Goal: Find contact information

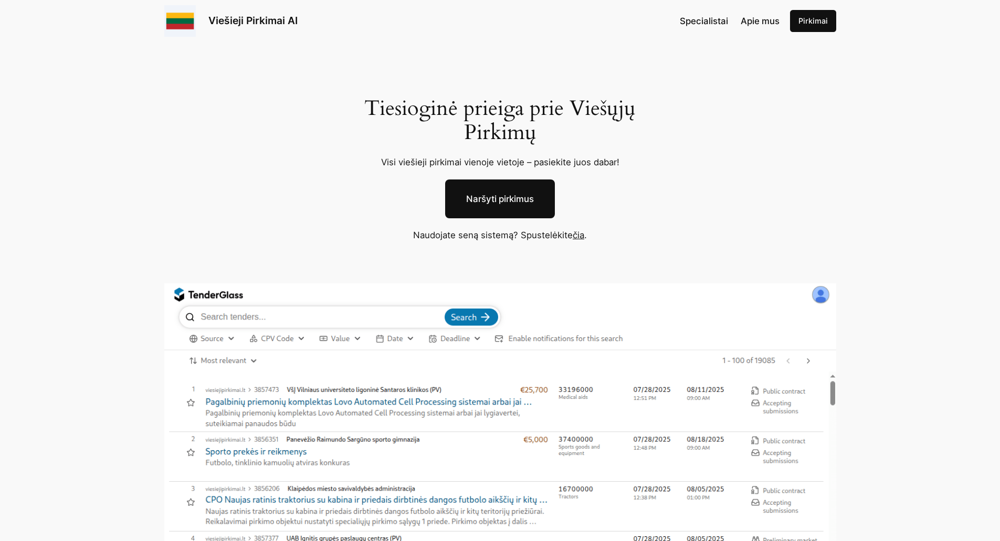
click at [584, 236] on link "čia" at bounding box center [579, 235] width 12 height 11
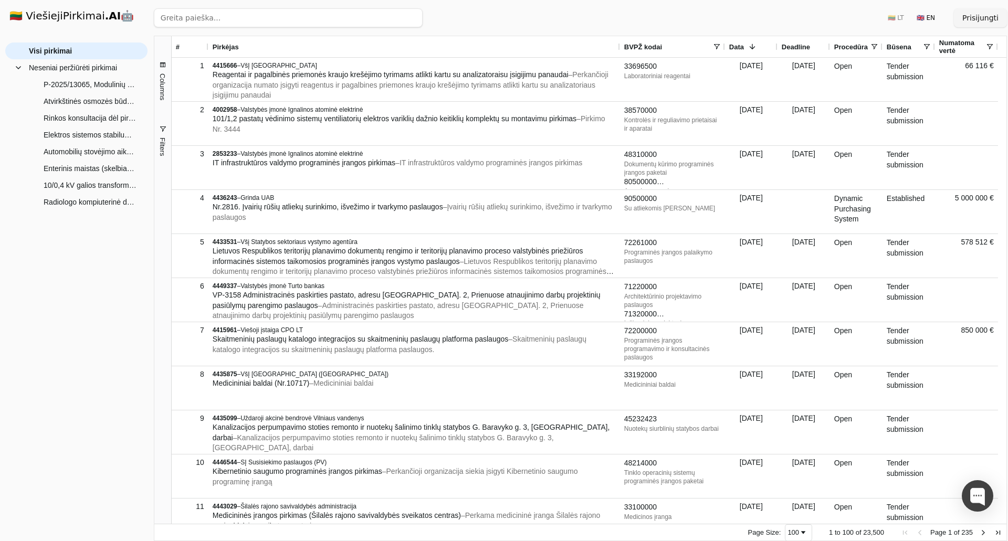
click at [163, 95] on span "Columns" at bounding box center [163, 87] width 8 height 27
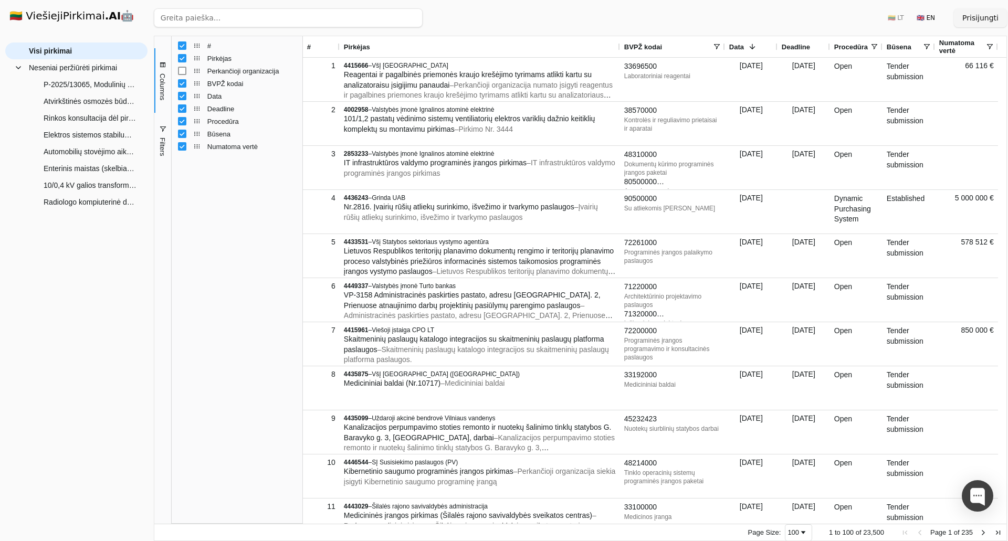
click at [164, 95] on span "Columns" at bounding box center [163, 87] width 8 height 27
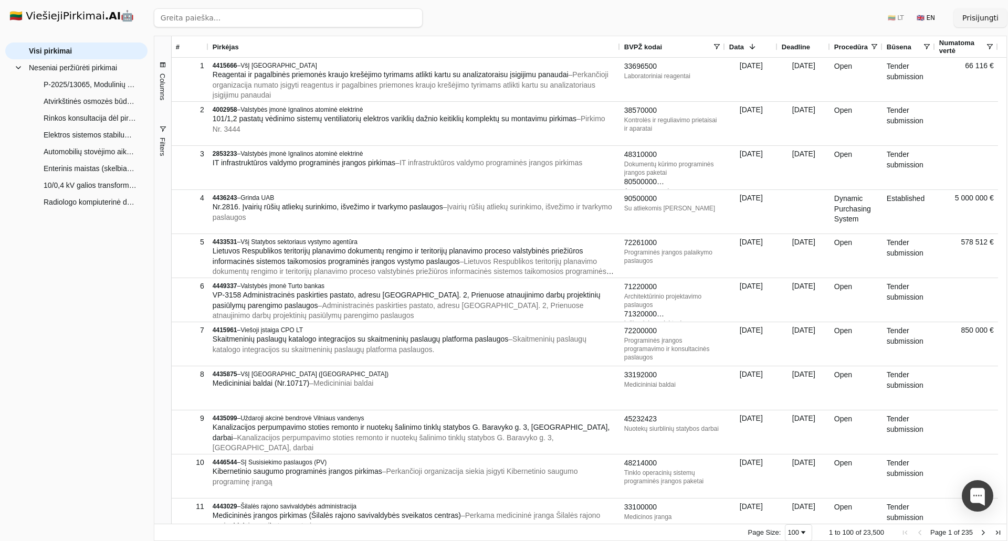
click at [162, 138] on span "Filters" at bounding box center [163, 147] width 8 height 18
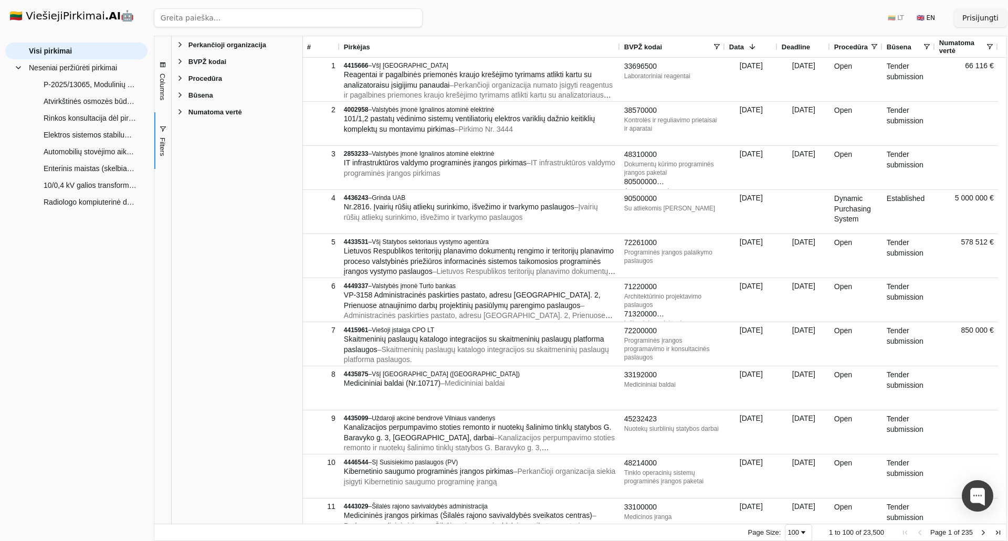
click at [196, 64] on span "BVPŽ kodai" at bounding box center [208, 62] width 38 height 8
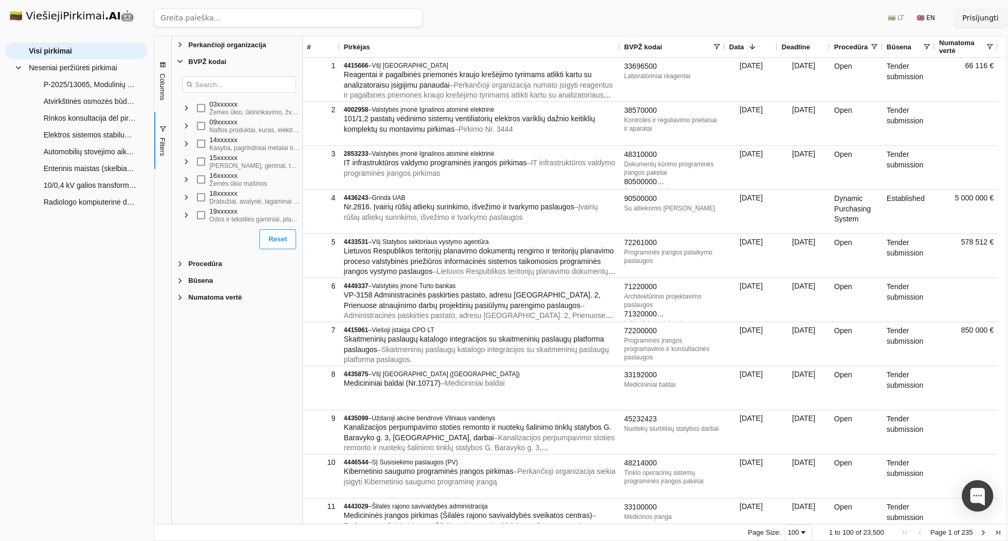
click at [189, 145] on span "Filter List" at bounding box center [186, 144] width 8 height 8
click at [199, 180] on span "Filter List" at bounding box center [195, 179] width 8 height 8
